Goal: Find specific page/section: Find specific page/section

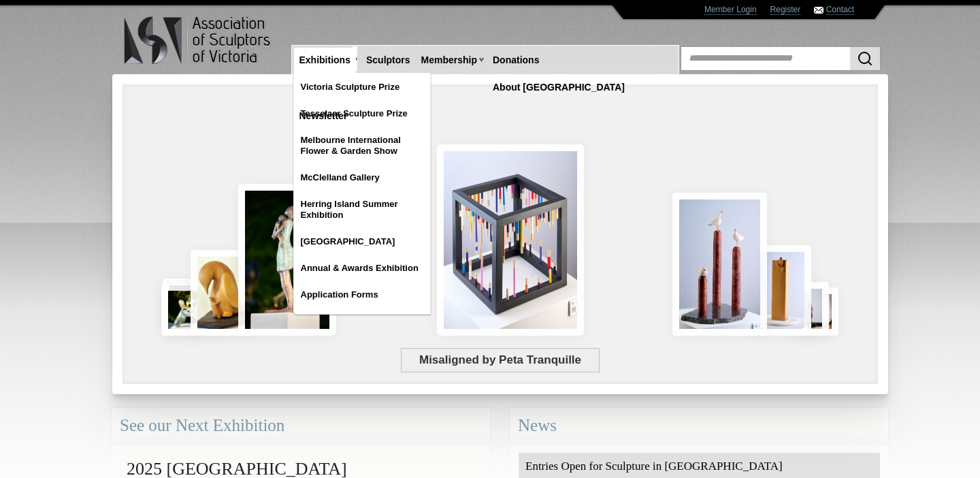
click at [340, 57] on link "Exhibitions" at bounding box center [325, 60] width 62 height 25
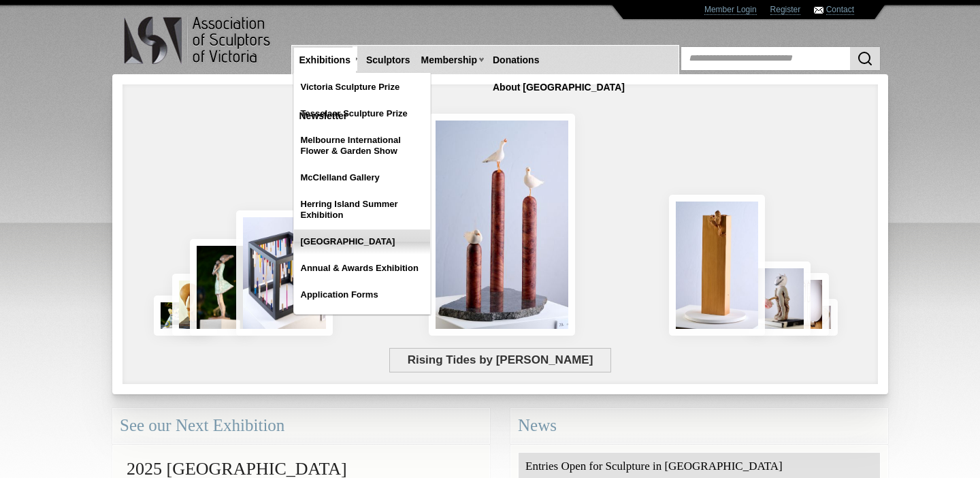
click at [349, 241] on link "[GEOGRAPHIC_DATA]" at bounding box center [362, 241] width 136 height 25
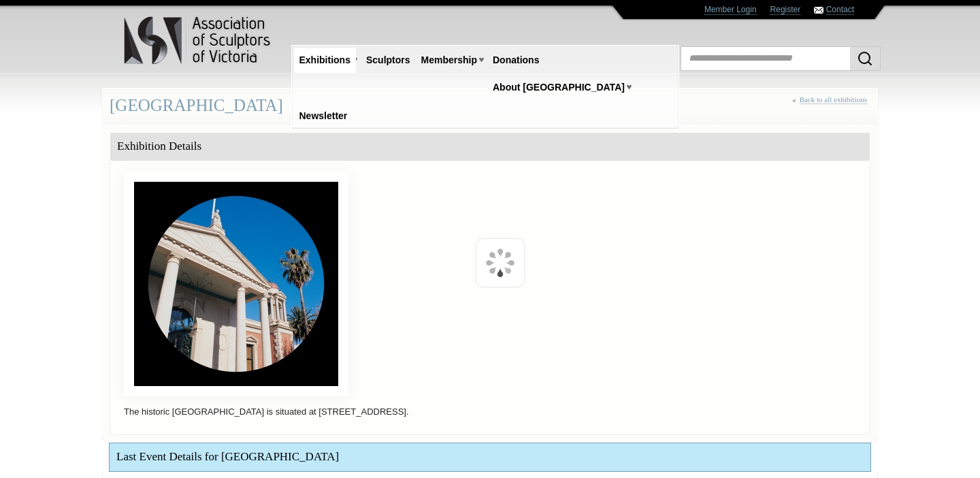
scroll to position [312, 0]
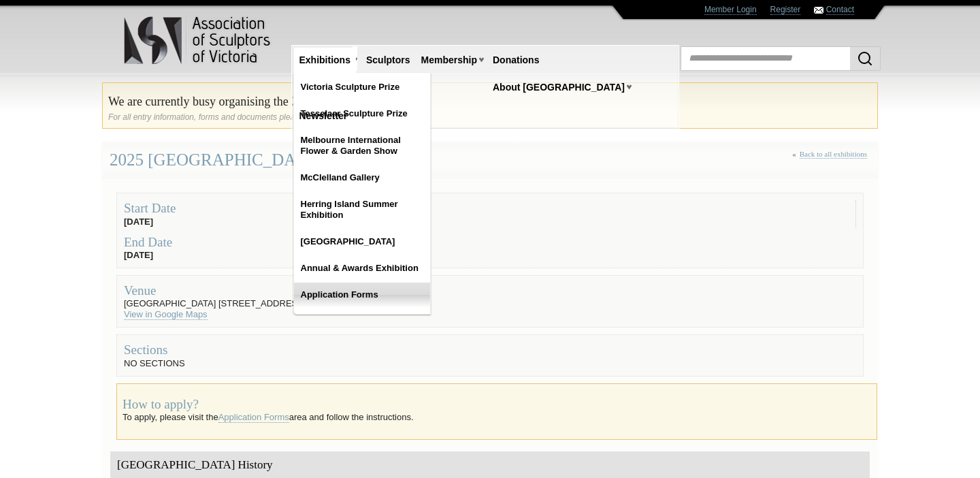
click at [339, 290] on link "Application Forms" at bounding box center [362, 295] width 136 height 25
